Goal: Check status: Check status

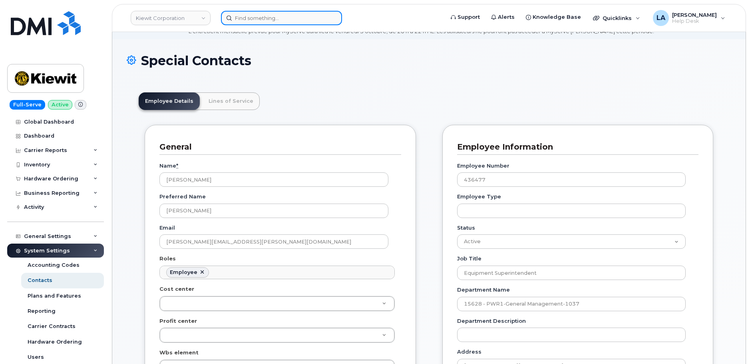
scroll to position [24, 0]
click at [292, 17] on input at bounding box center [281, 18] width 121 height 14
paste input "298069"
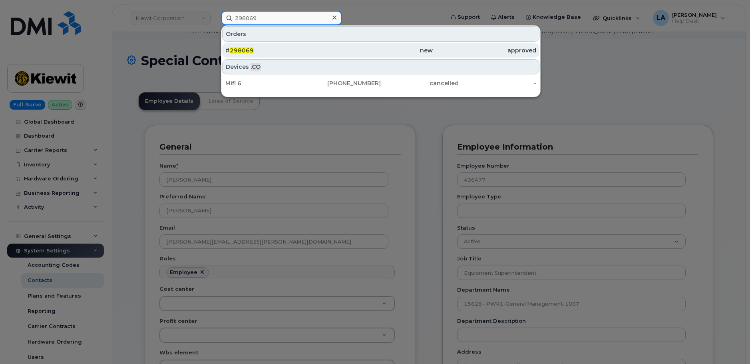
type input "298069"
click at [252, 50] on span "298069" at bounding box center [242, 50] width 24 height 7
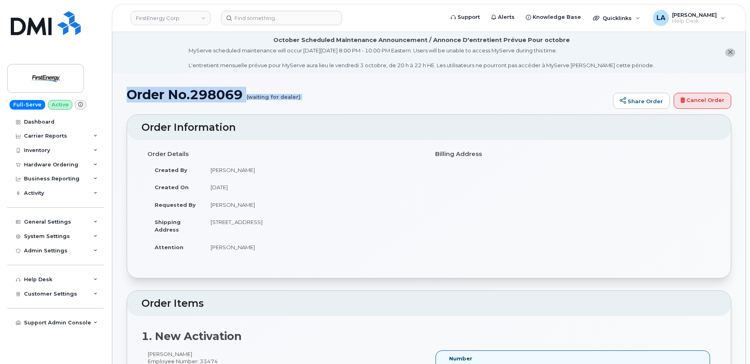
drag, startPoint x: 750, startPoint y: 57, endPoint x: 748, endPoint y: 99, distance: 42.0
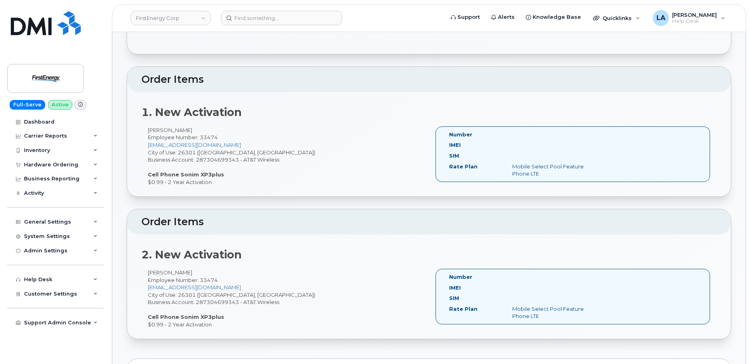
scroll to position [96, 0]
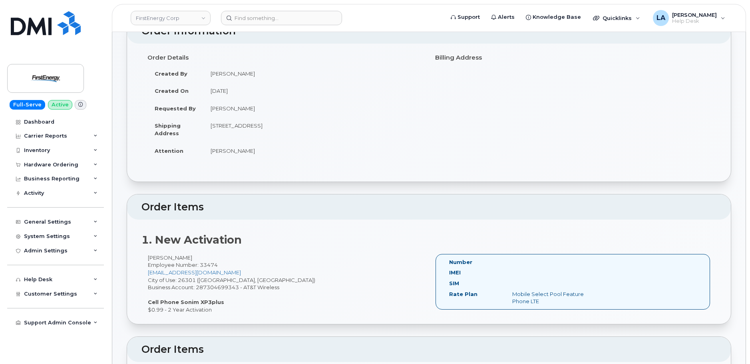
drag, startPoint x: 750, startPoint y: 93, endPoint x: 749, endPoint y: 76, distance: 16.8
drag, startPoint x: 750, startPoint y: 76, endPoint x: 750, endPoint y: 87, distance: 10.4
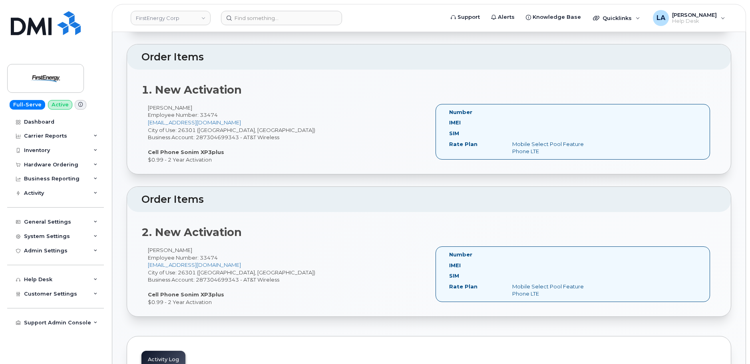
scroll to position [248, 0]
